Goal: Navigation & Orientation: Find specific page/section

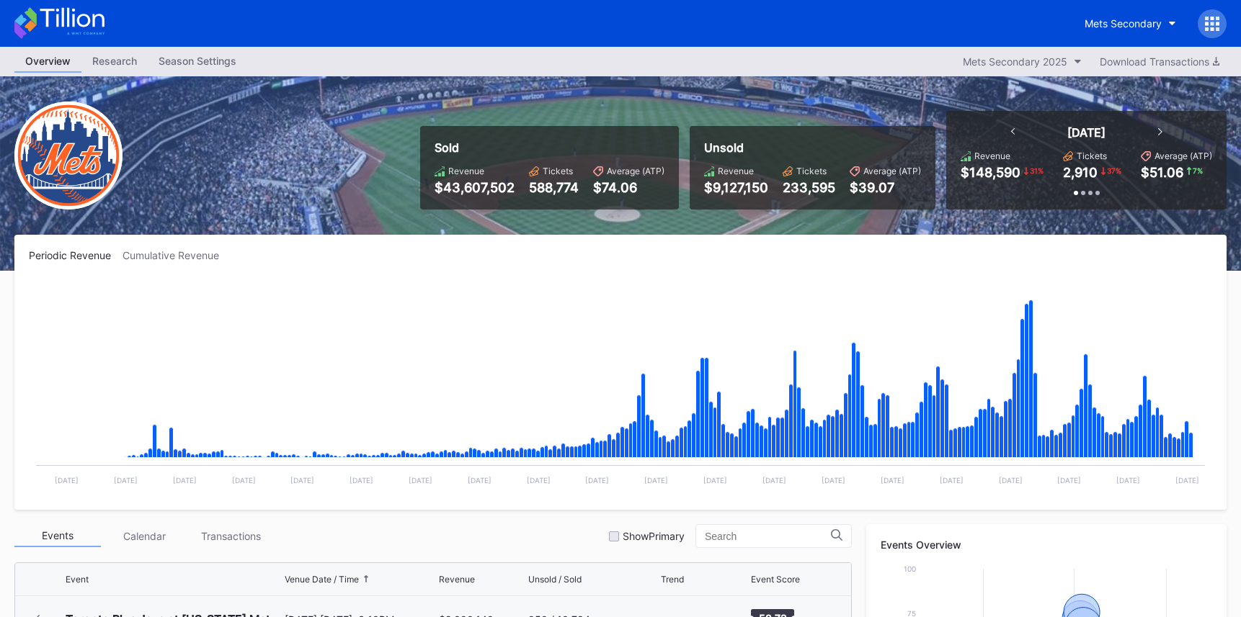
scroll to position [2763, 0]
click at [95, 32] on icon at bounding box center [59, 23] width 90 height 32
